Goal: Task Accomplishment & Management: Manage account settings

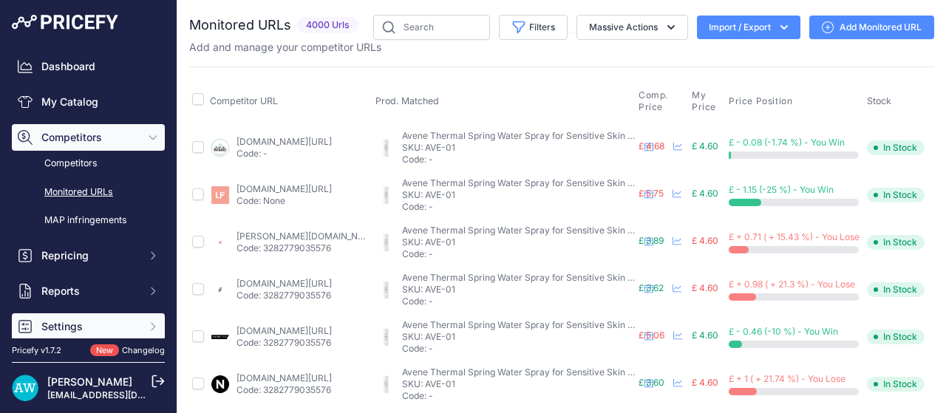
click at [79, 327] on span "Settings" at bounding box center [89, 326] width 97 height 15
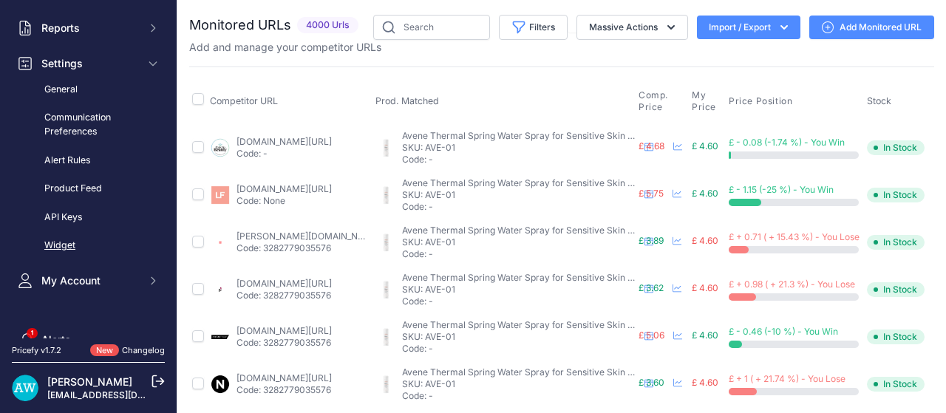
scroll to position [296, 0]
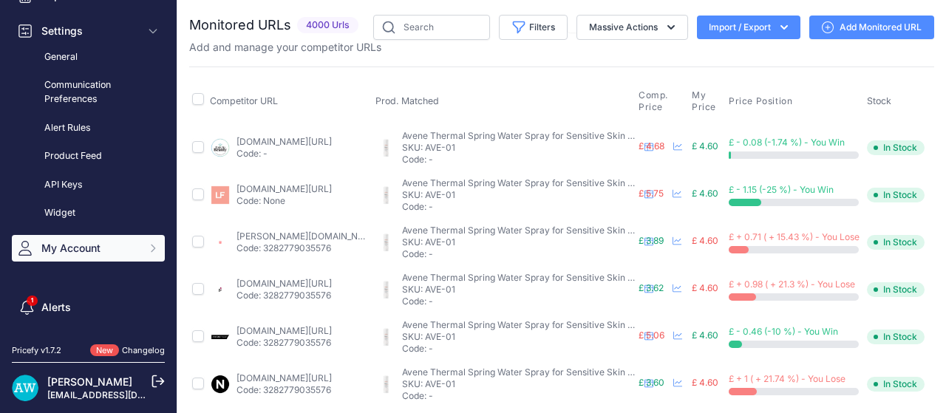
click at [102, 250] on span "My Account" at bounding box center [89, 248] width 97 height 15
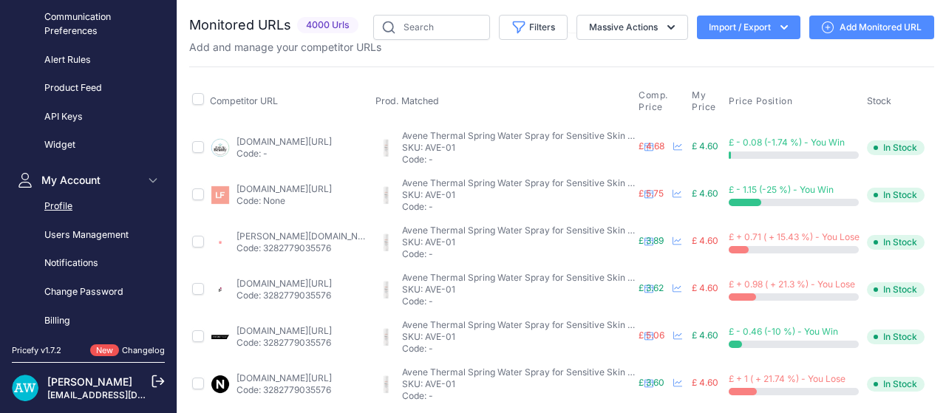
scroll to position [443, 0]
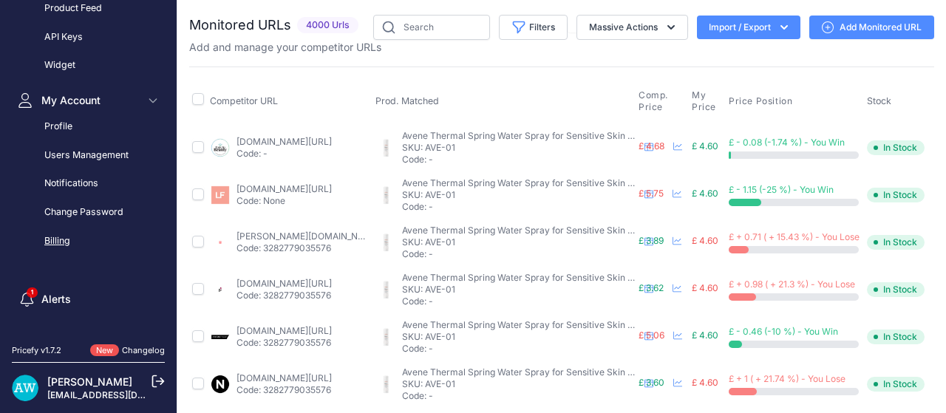
click at [58, 242] on link "Billing" at bounding box center [88, 241] width 153 height 26
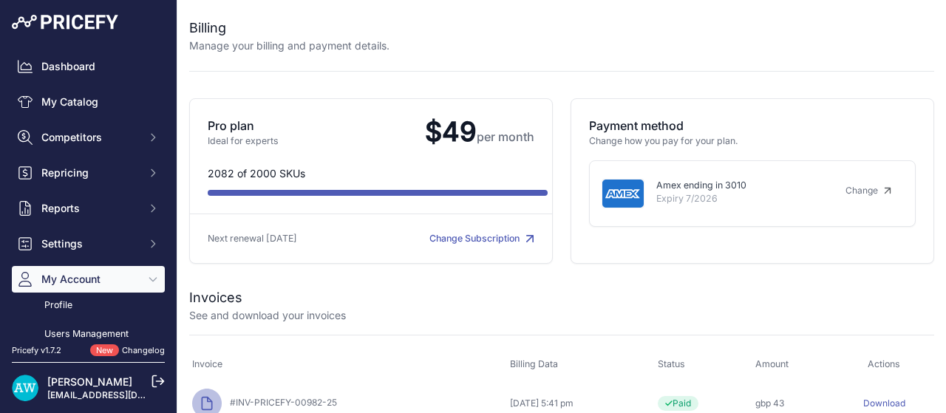
click at [493, 240] on link "Change Subscription" at bounding box center [481, 238] width 105 height 11
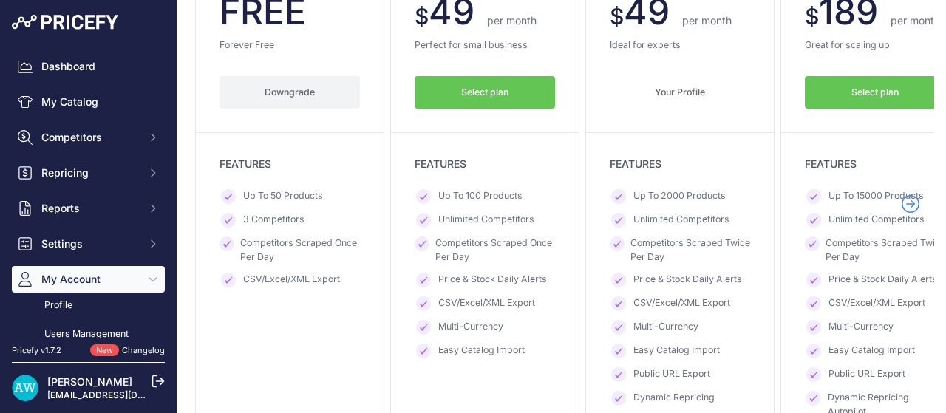
scroll to position [296, 0]
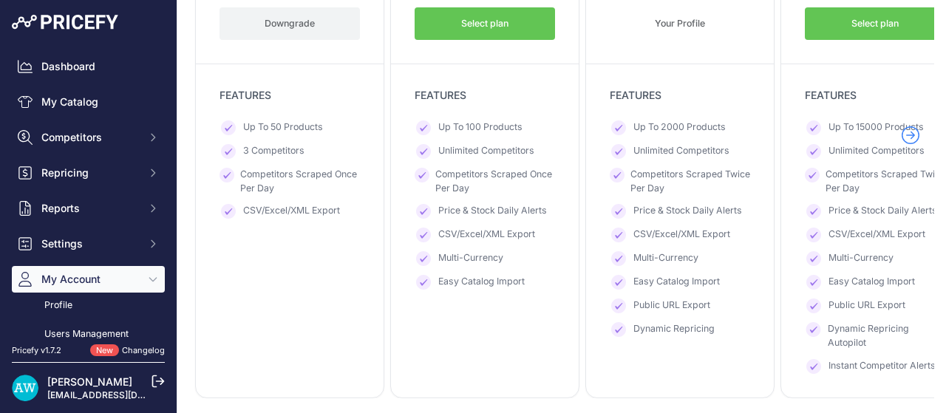
click at [276, 18] on button "Downgrade" at bounding box center [290, 23] width 140 height 33
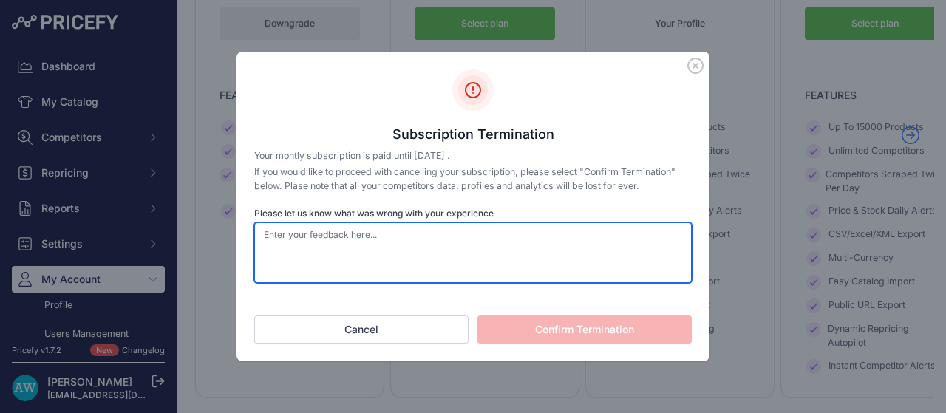
click at [357, 245] on textarea "Please let us know what was wrong with your experience" at bounding box center [473, 252] width 438 height 61
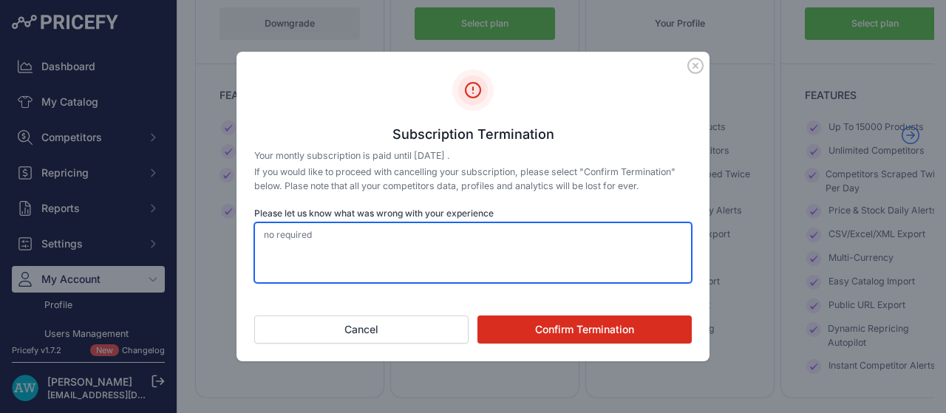
type textarea "no required"
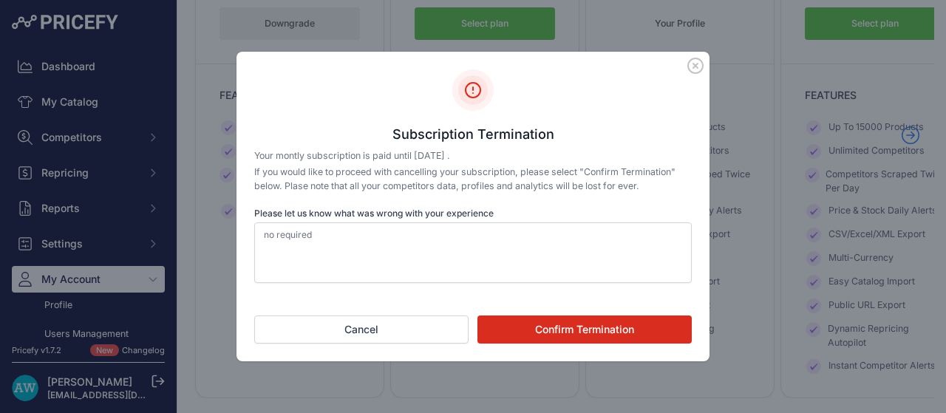
click at [603, 322] on button "Confirm Termination" at bounding box center [585, 330] width 214 height 28
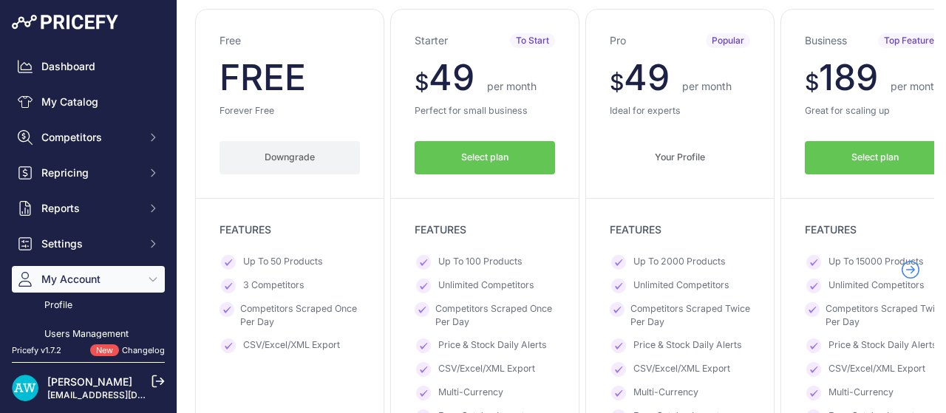
scroll to position [181, 0]
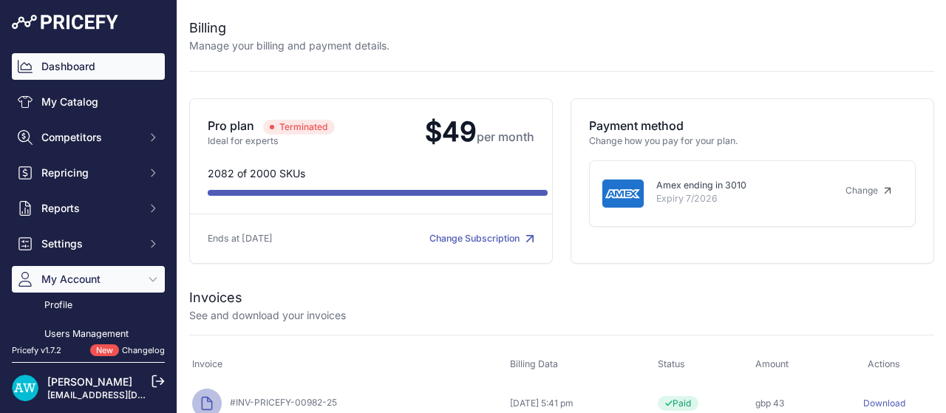
click at [99, 61] on link "Dashboard" at bounding box center [88, 66] width 153 height 27
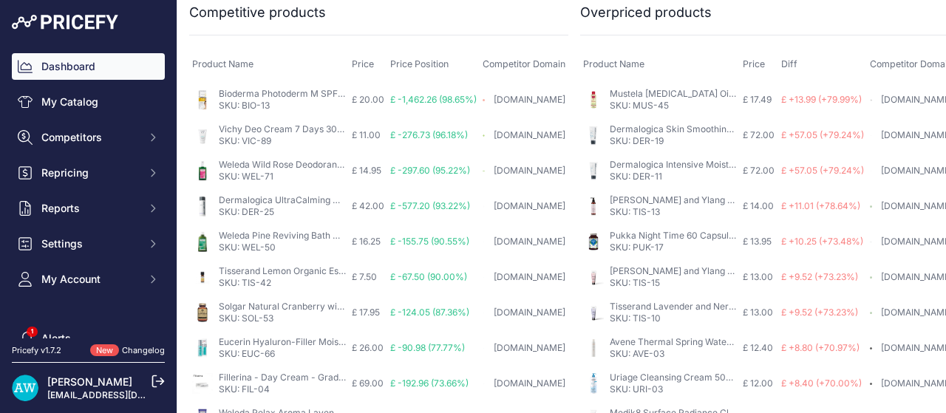
scroll to position [1070, 0]
